Goal: Download file/media

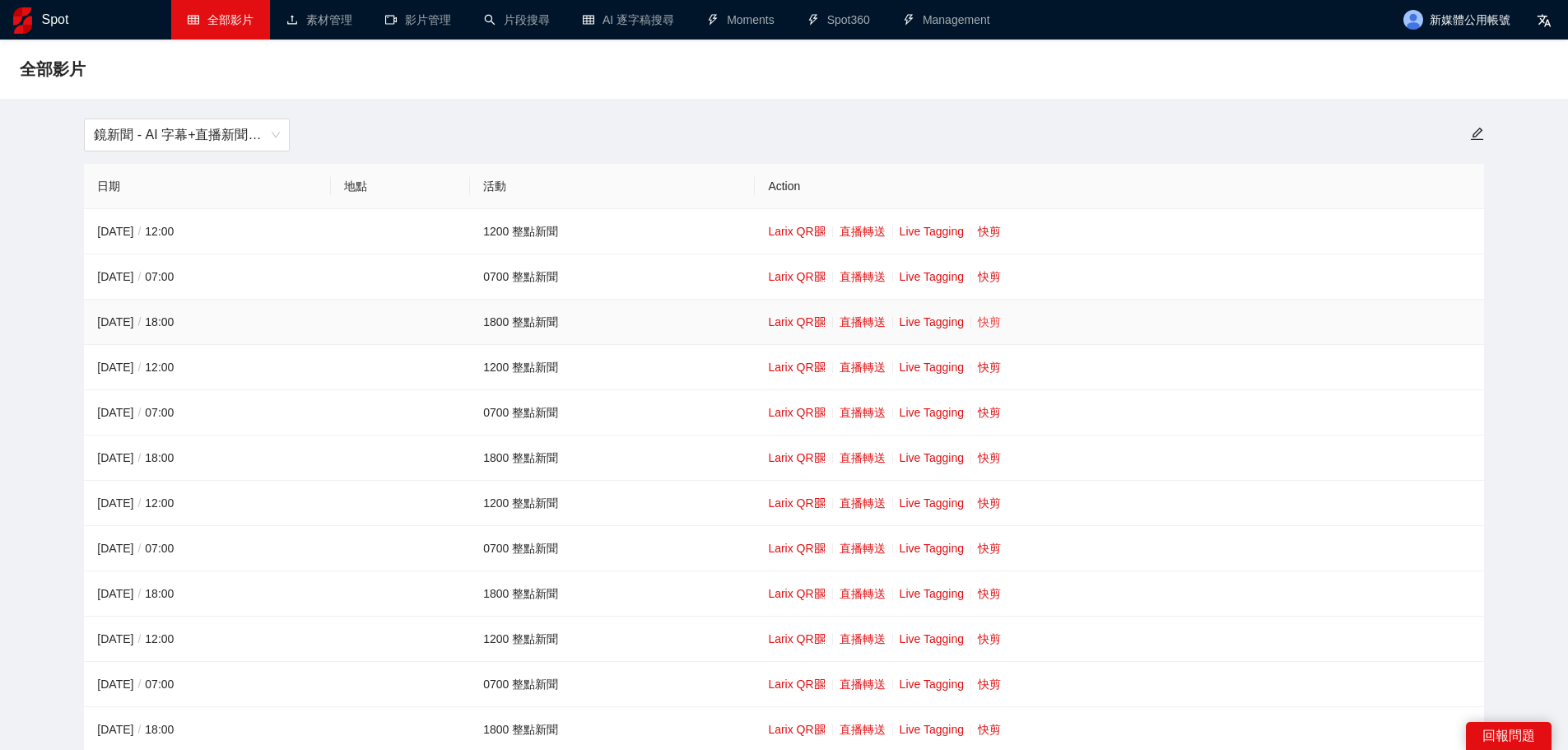
click at [987, 324] on link "快剪" at bounding box center [989, 321] width 23 height 13
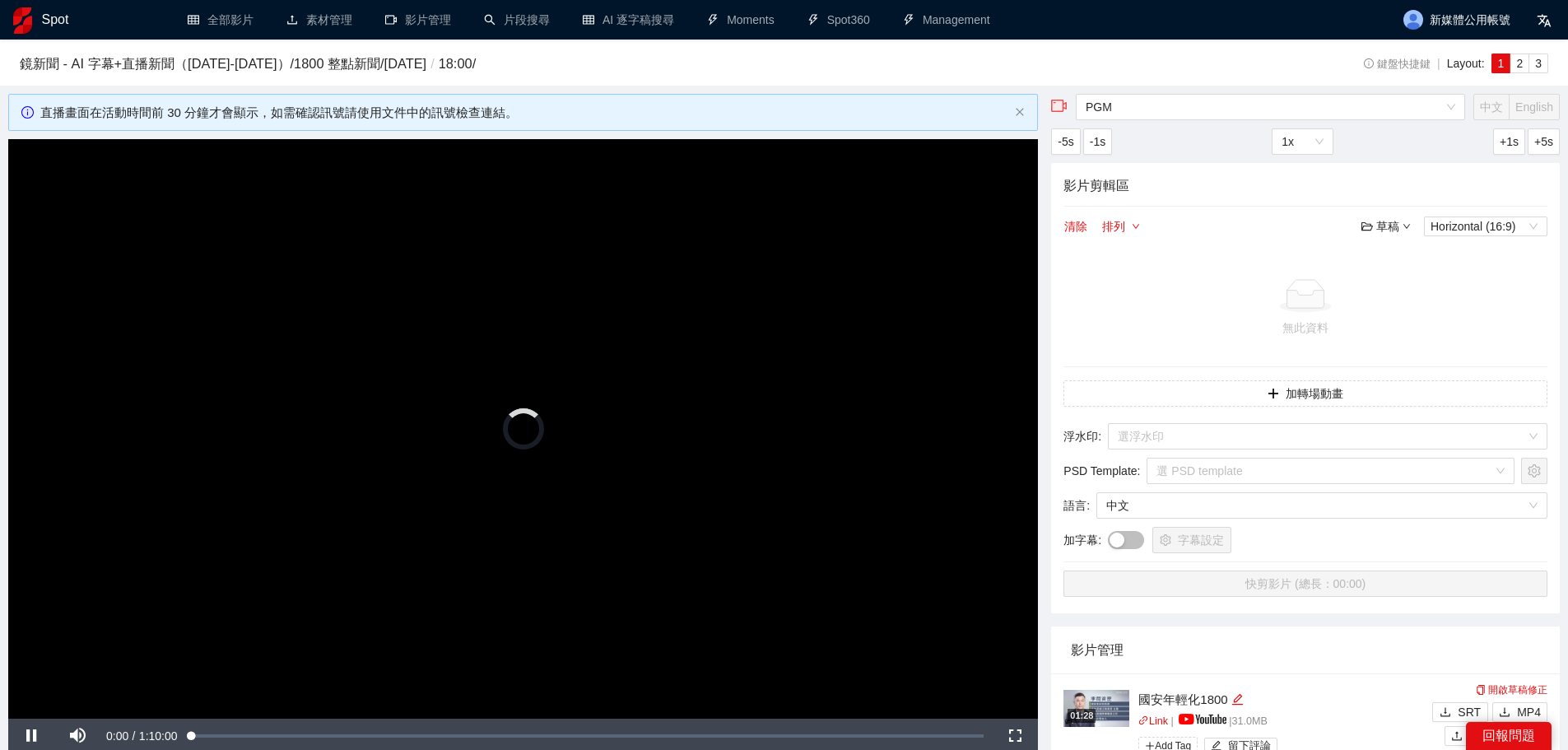
click at [791, 403] on video "Video Player" at bounding box center [523, 429] width 1030 height 579
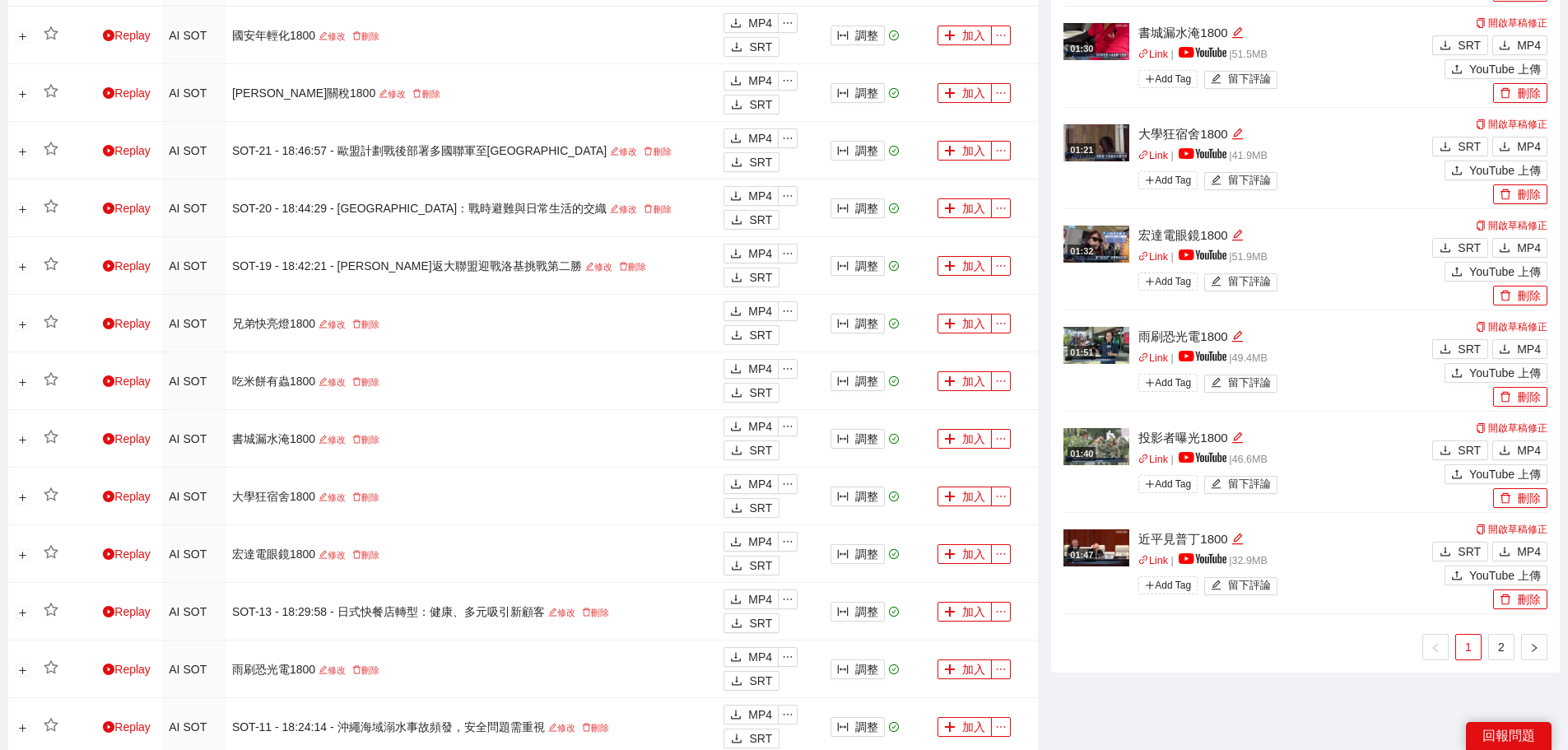
scroll to position [1153, 0]
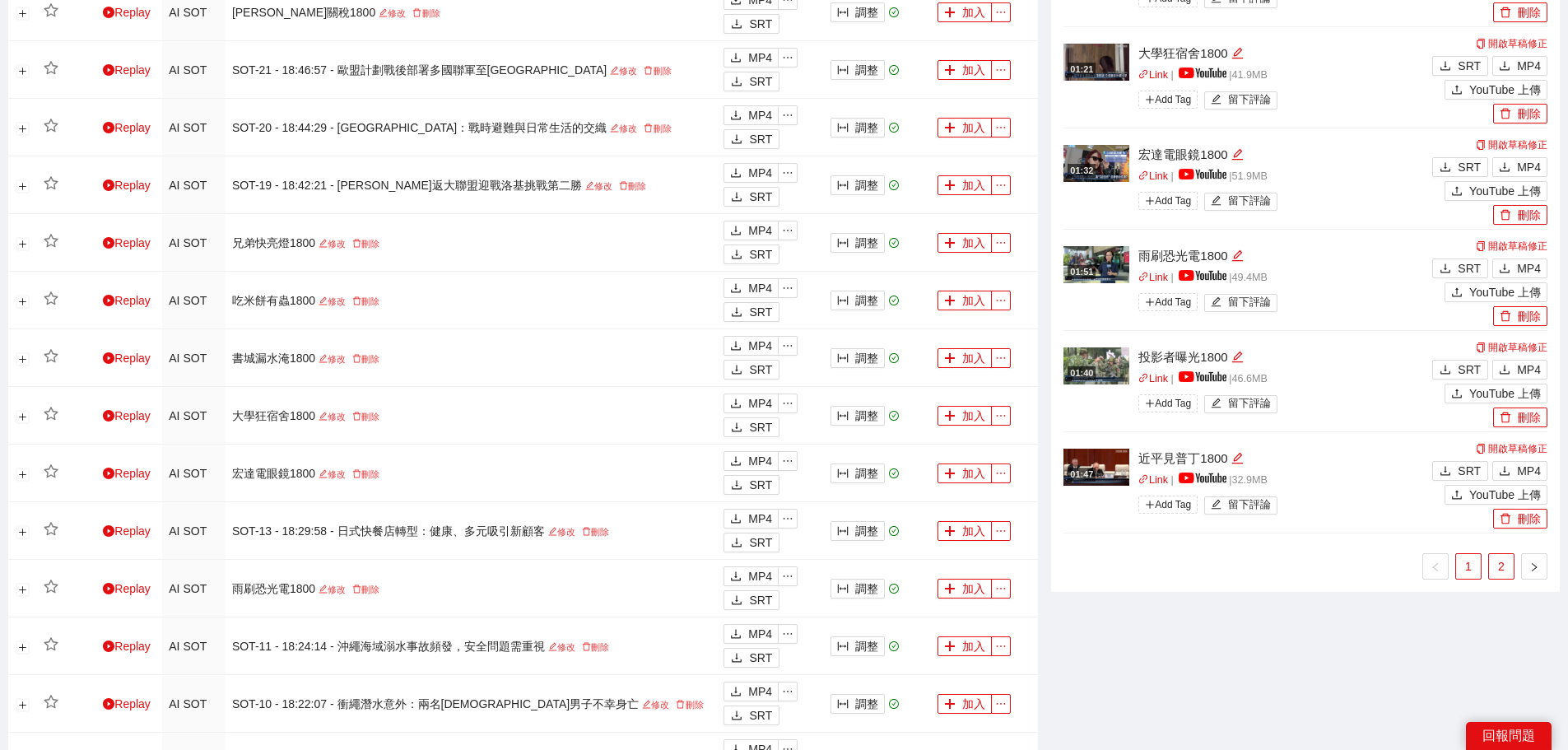
click at [1503, 569] on link "2" at bounding box center [1501, 566] width 24 height 24
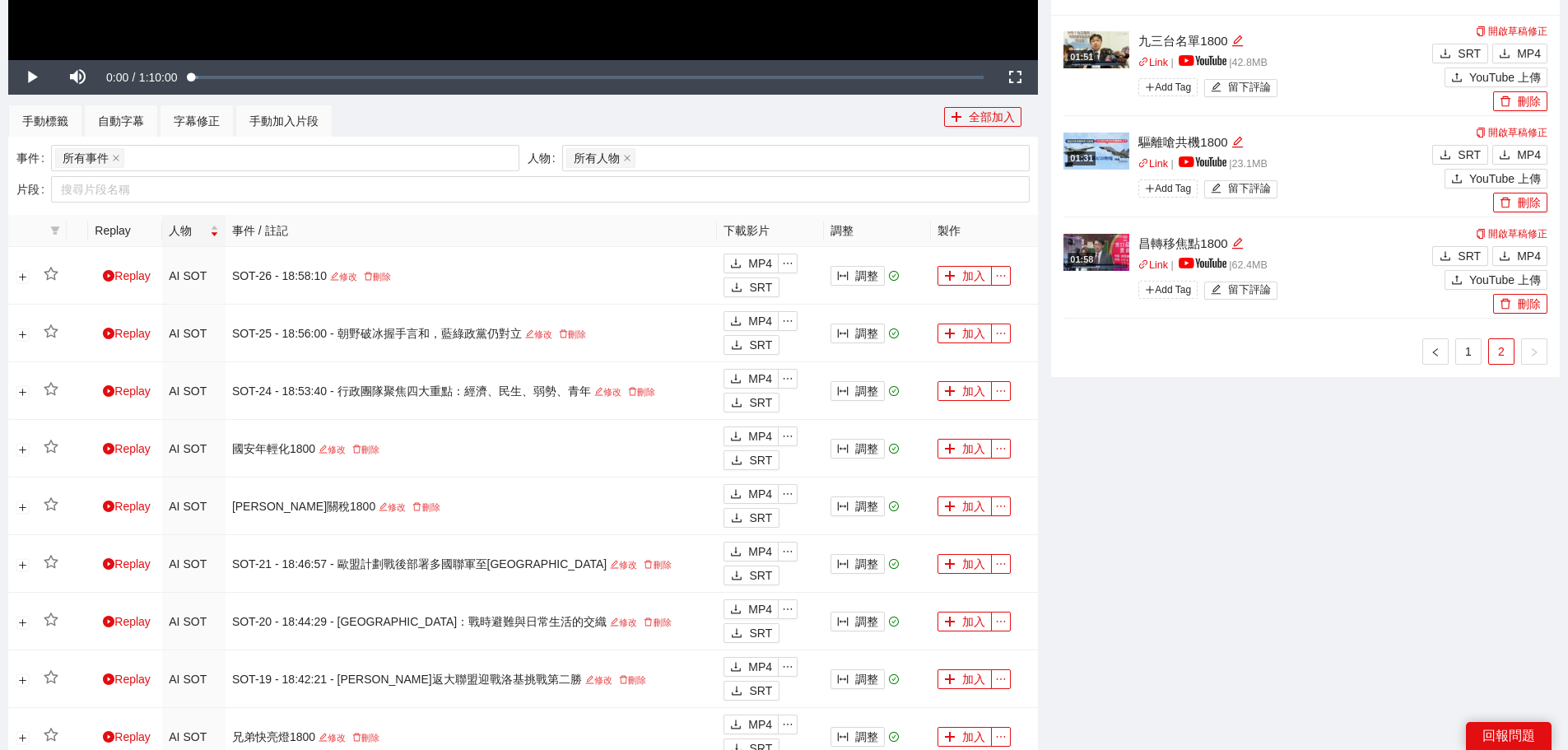
scroll to position [412, 0]
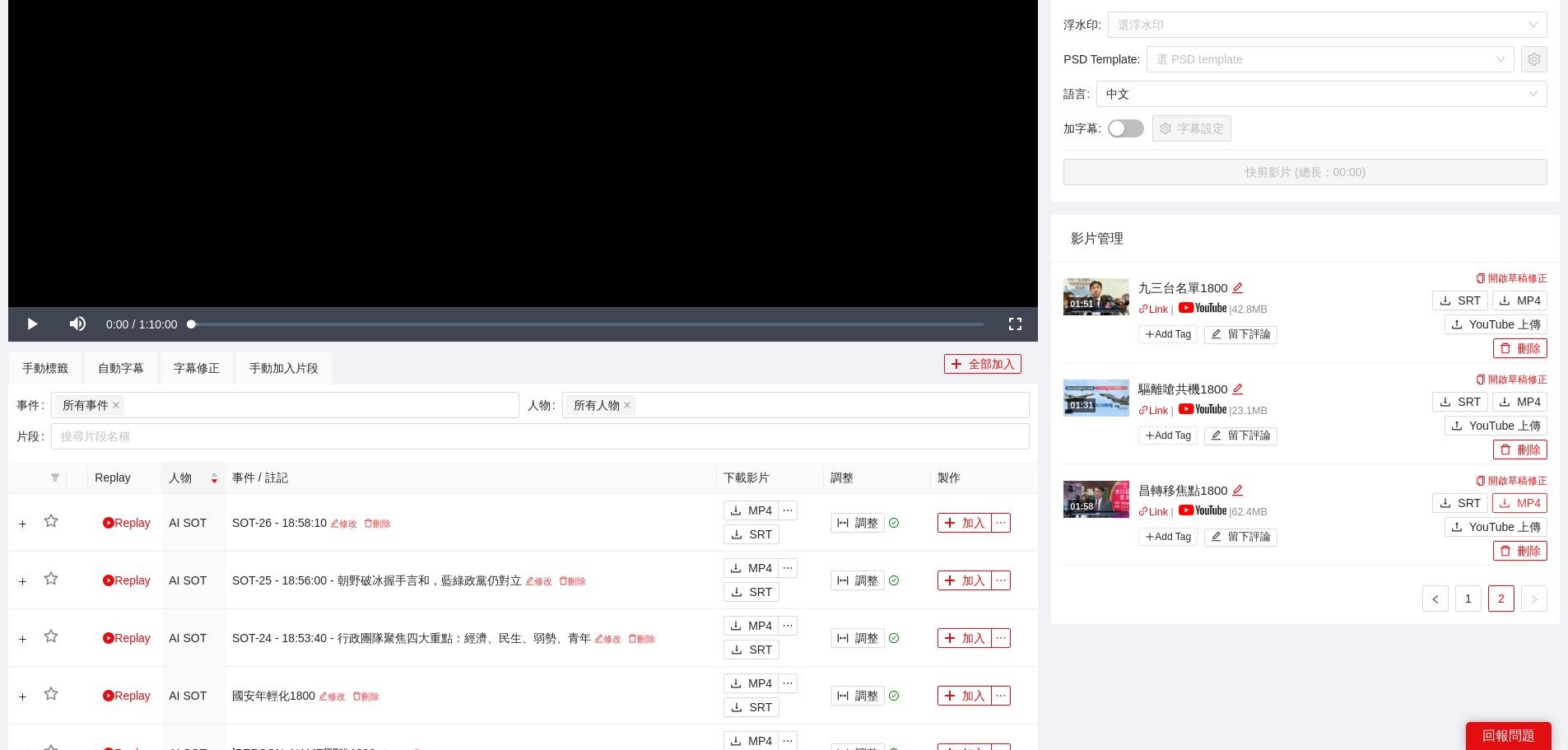
click at [1519, 502] on span "MP4" at bounding box center [1528, 503] width 23 height 18
click at [1527, 395] on span "MP4" at bounding box center [1528, 401] width 23 height 18
click at [1514, 296] on button "MP4" at bounding box center [1519, 300] width 55 height 20
click at [1475, 604] on link "1" at bounding box center [1468, 599] width 24 height 24
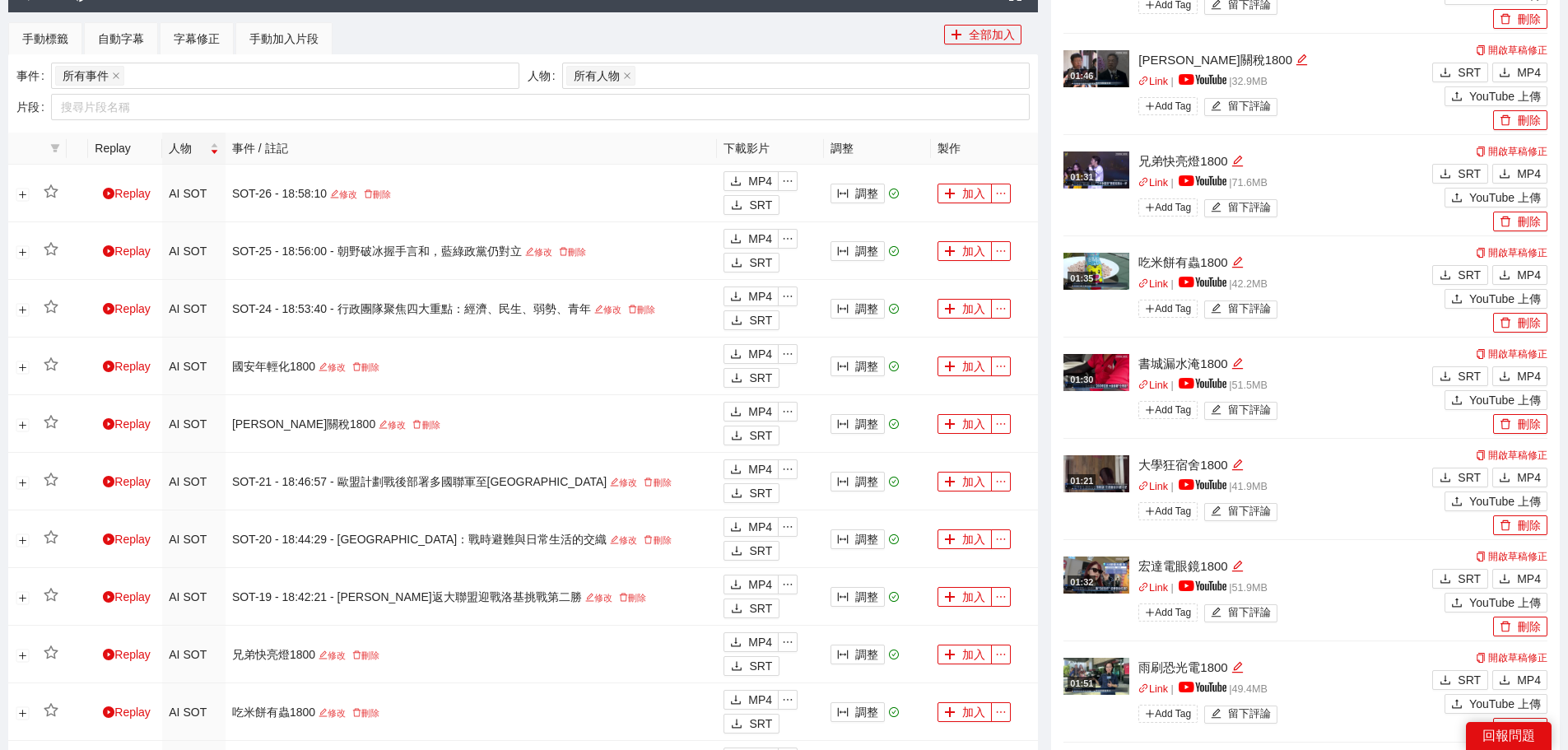
scroll to position [988, 0]
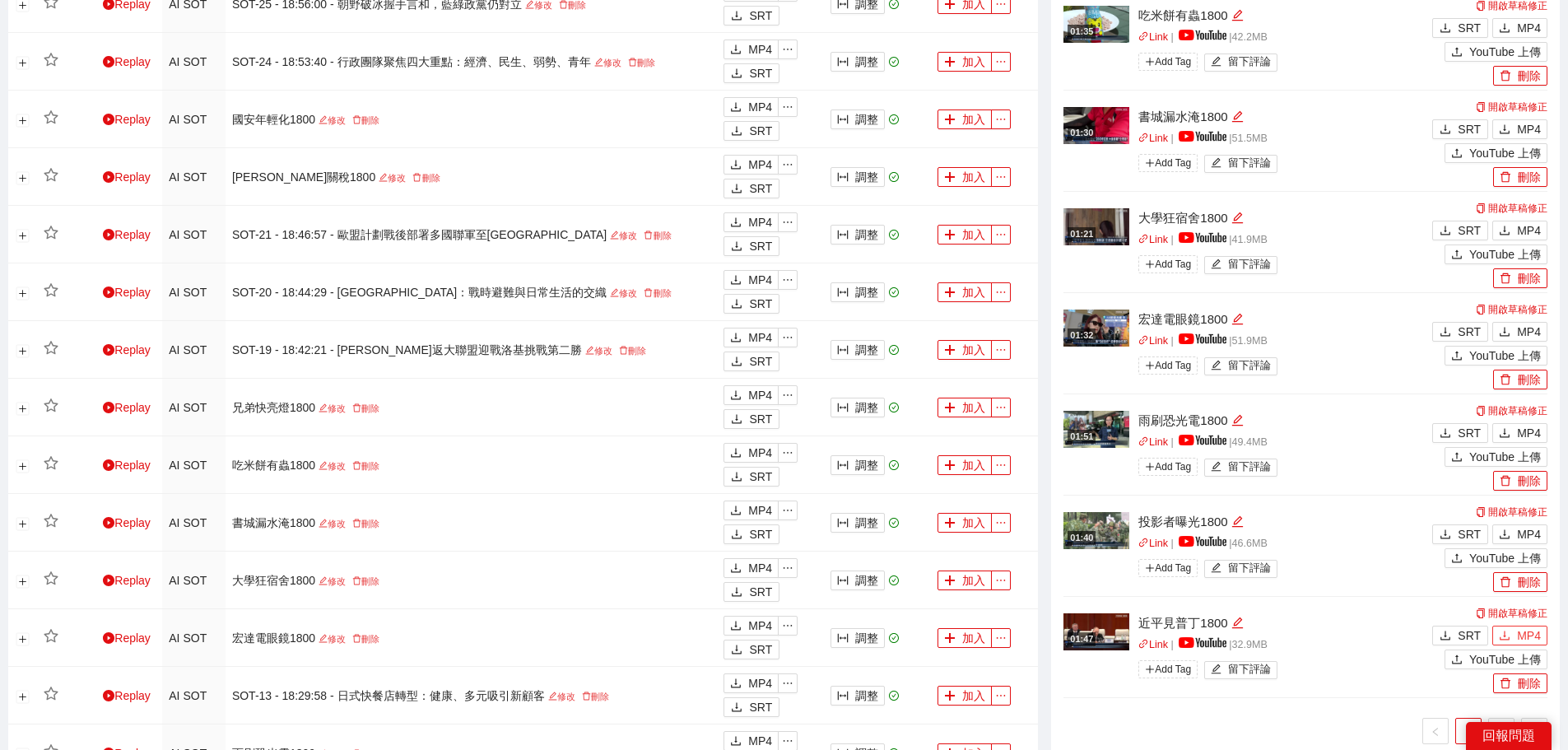
click at [1518, 633] on span "MP4" at bounding box center [1528, 635] width 23 height 18
drag, startPoint x: 1517, startPoint y: 537, endPoint x: 1448, endPoint y: 600, distance: 93.4
click at [1517, 537] on button "MP4" at bounding box center [1519, 534] width 55 height 20
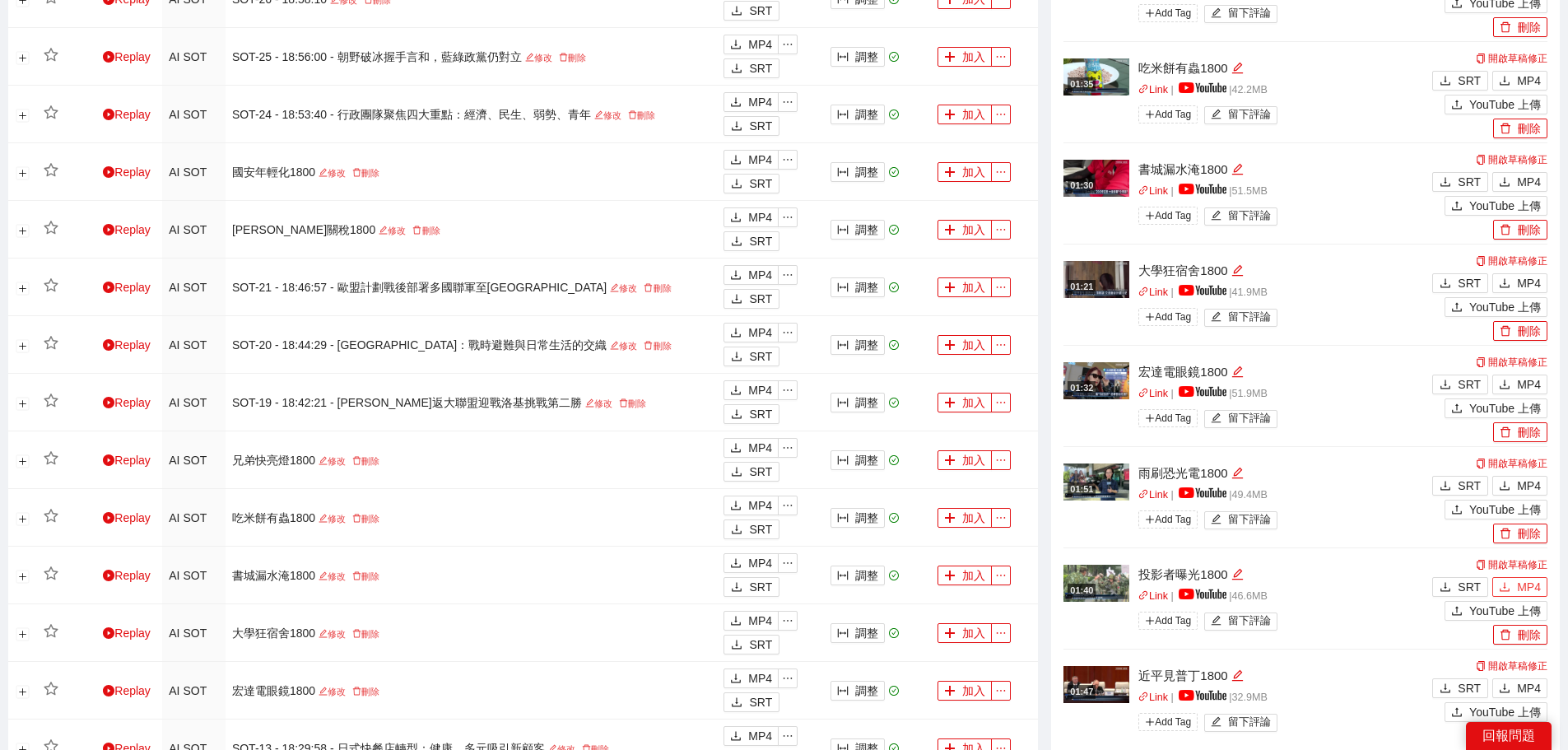
scroll to position [906, 0]
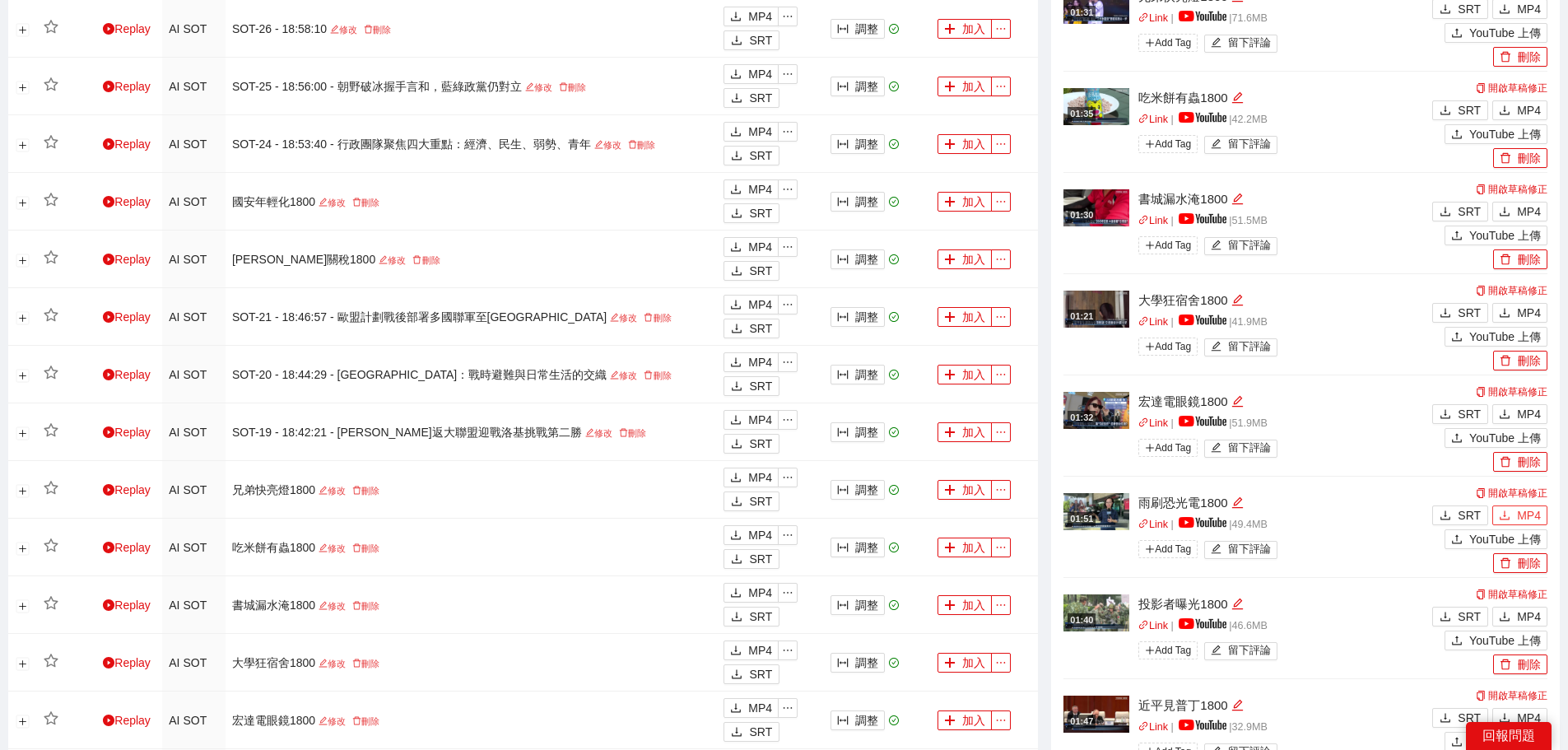
click at [1513, 512] on button "MP4" at bounding box center [1519, 515] width 55 height 20
click at [1508, 415] on icon "download" at bounding box center [1505, 413] width 11 height 11
click at [1516, 314] on button "MP4" at bounding box center [1519, 312] width 55 height 20
click at [1513, 219] on button "MP4" at bounding box center [1519, 211] width 55 height 20
click at [1525, 105] on span "MP4" at bounding box center [1528, 110] width 23 height 18
